Goal: Download file/media

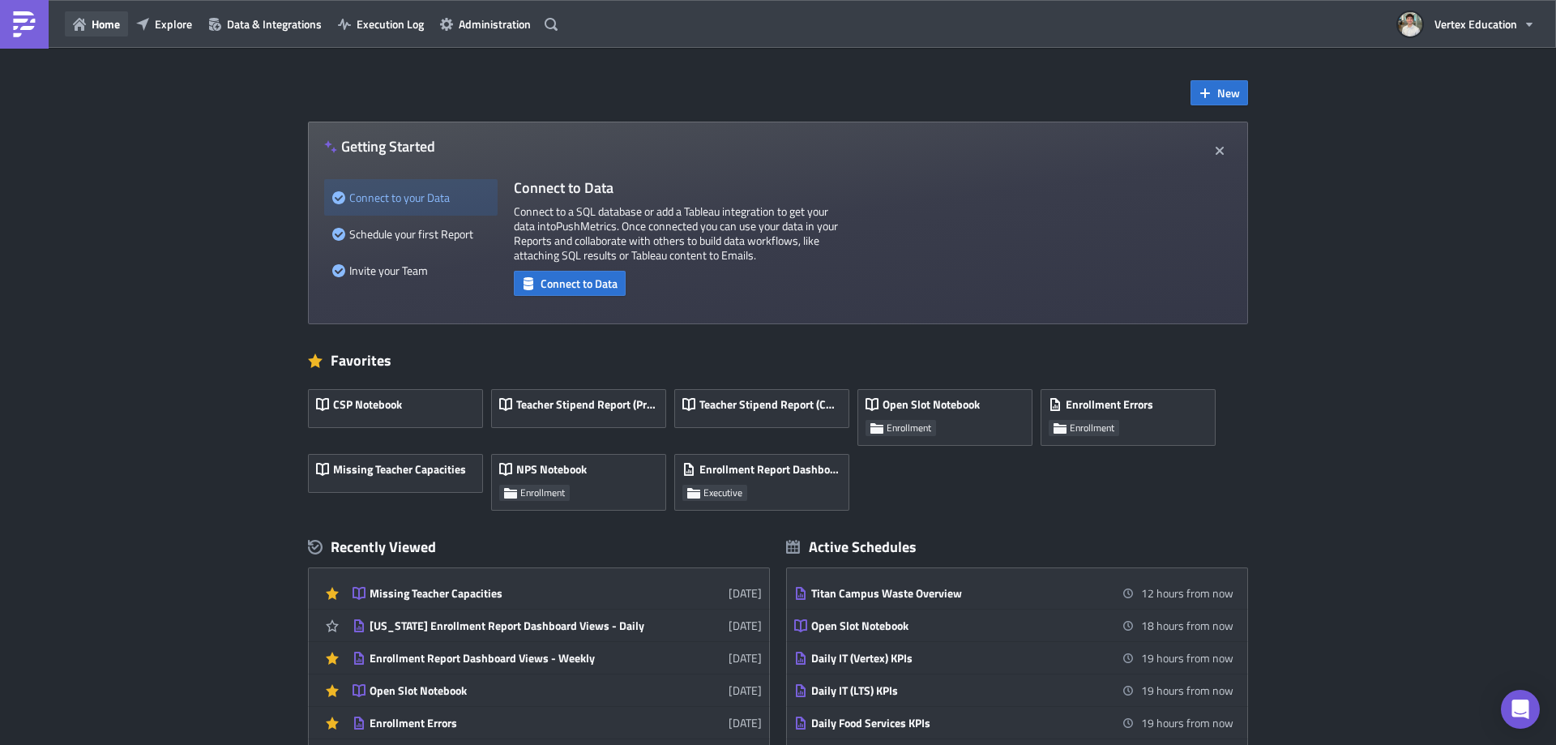
click at [113, 28] on span "Home" at bounding box center [106, 23] width 28 height 17
click at [161, 23] on span "Explore" at bounding box center [173, 23] width 37 height 17
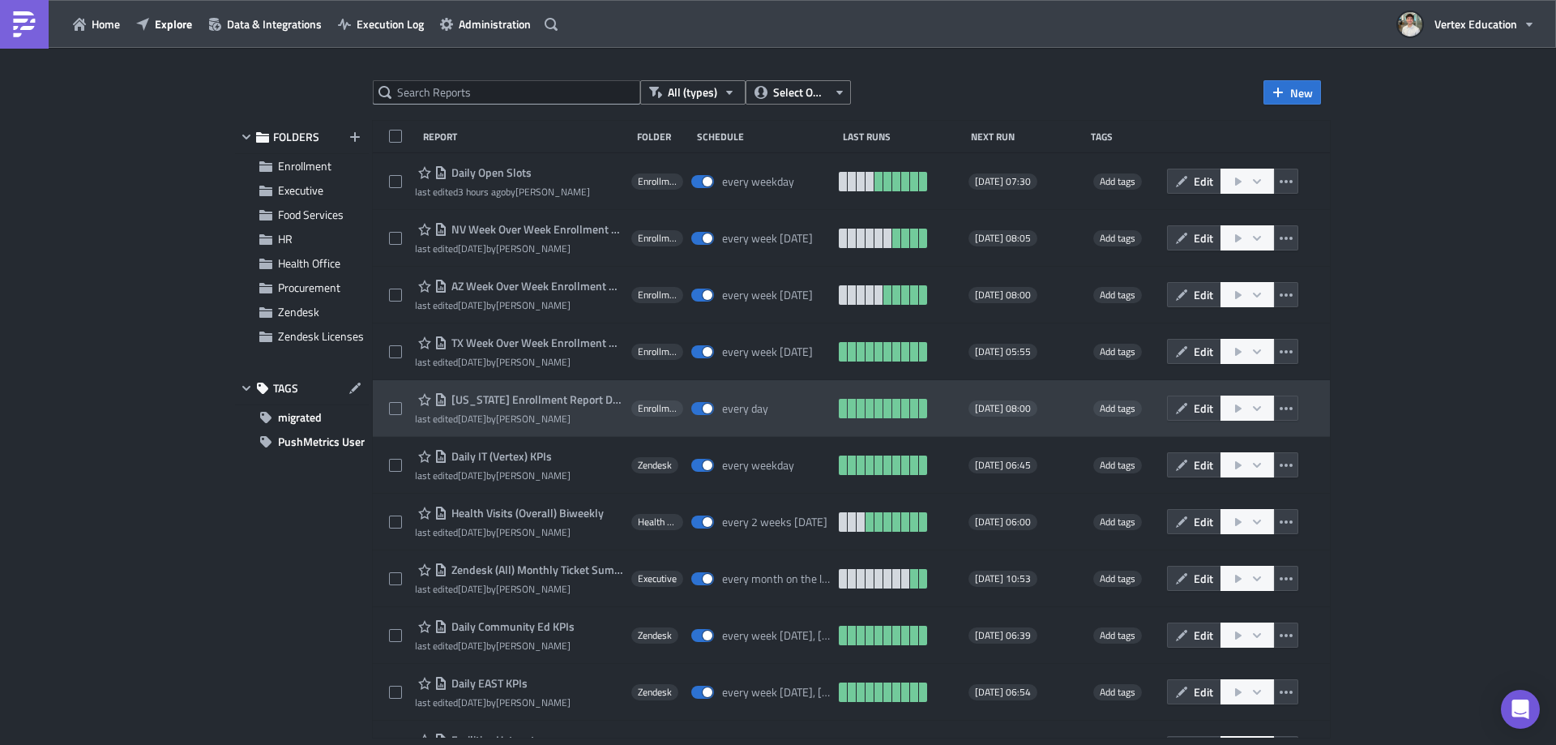
click at [534, 400] on span "[US_STATE] Enrollment Report Dashboard Views - Daily" at bounding box center [535, 399] width 176 height 15
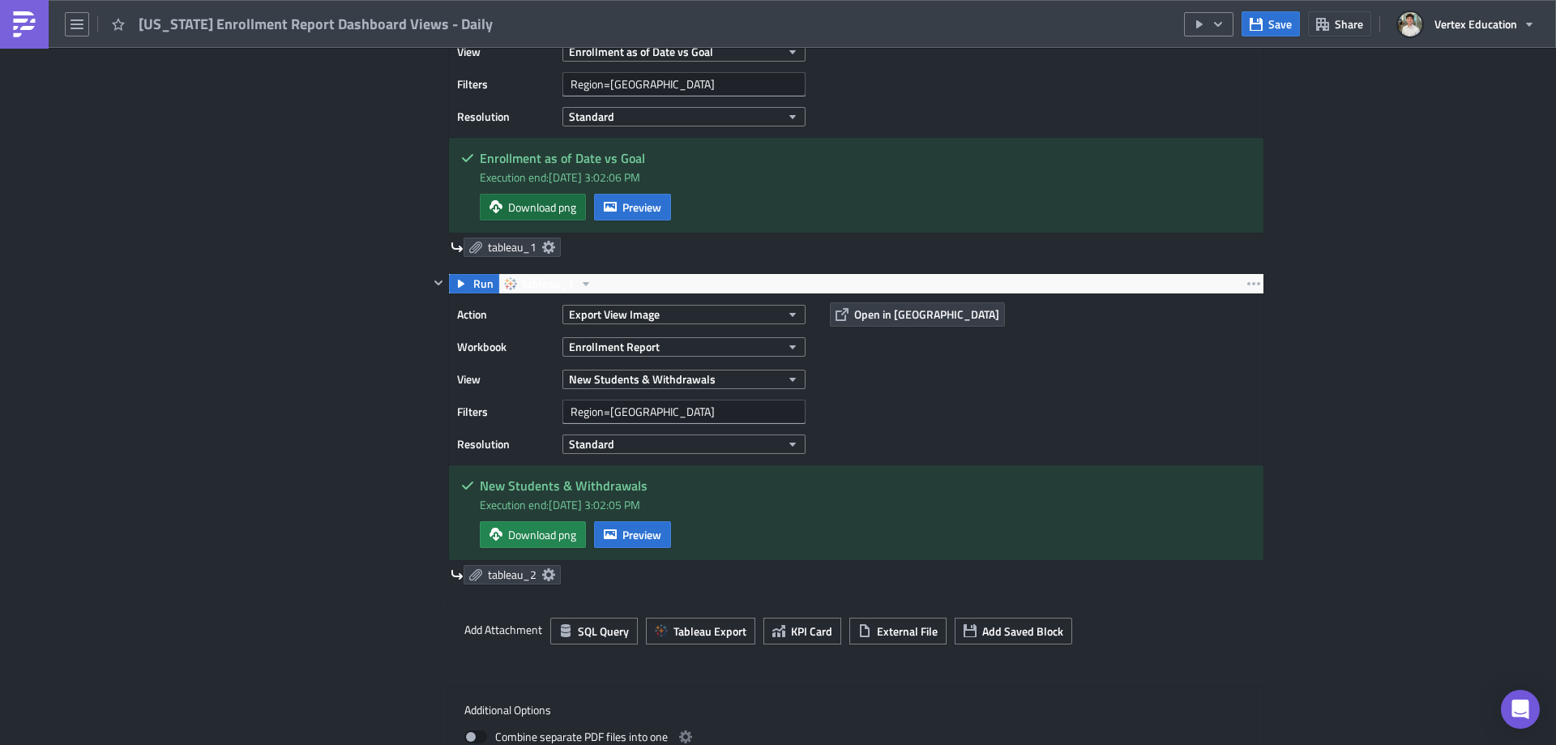
scroll to position [972, 0]
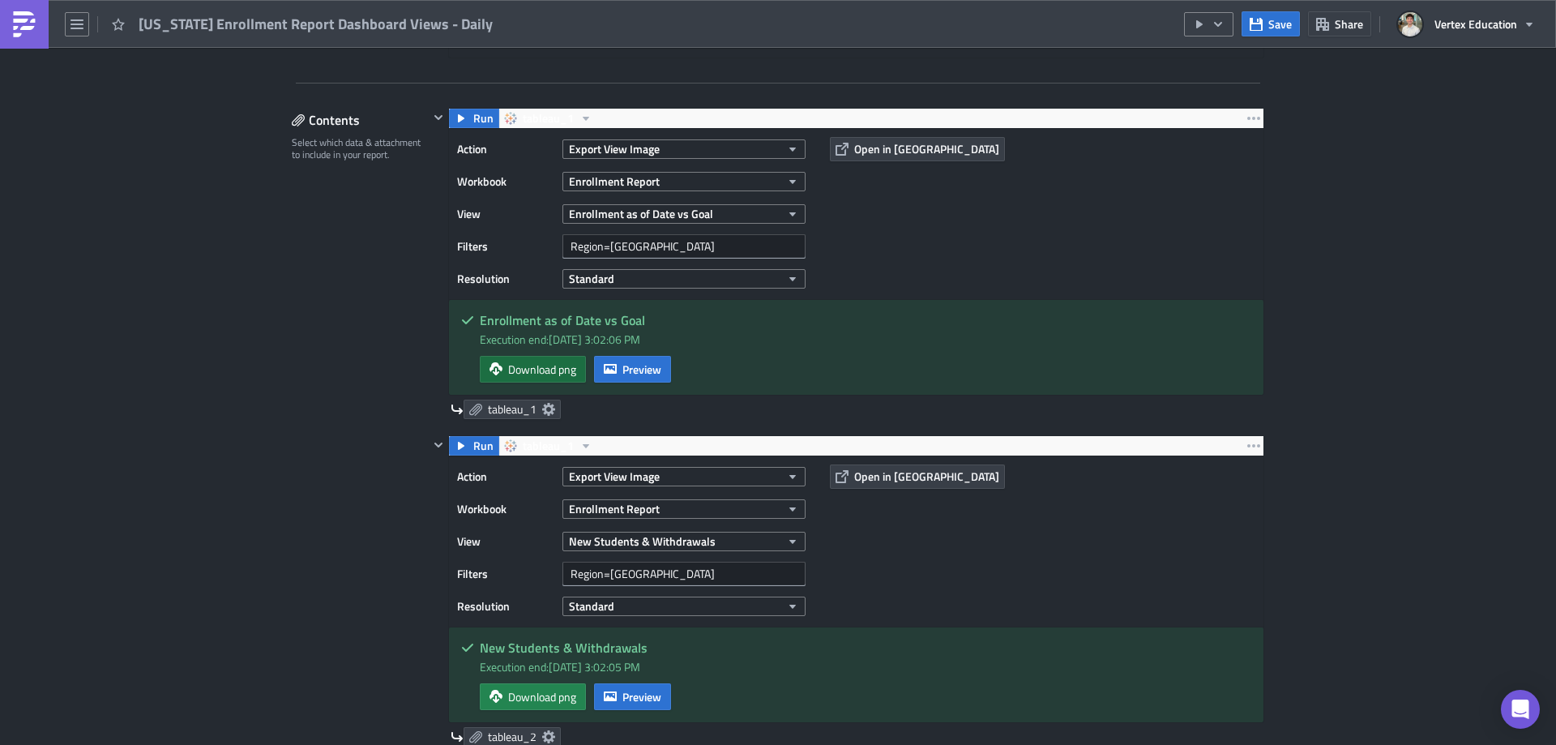
click at [535, 365] on span "Download png" at bounding box center [542, 369] width 68 height 17
